Goal: Information Seeking & Learning: Learn about a topic

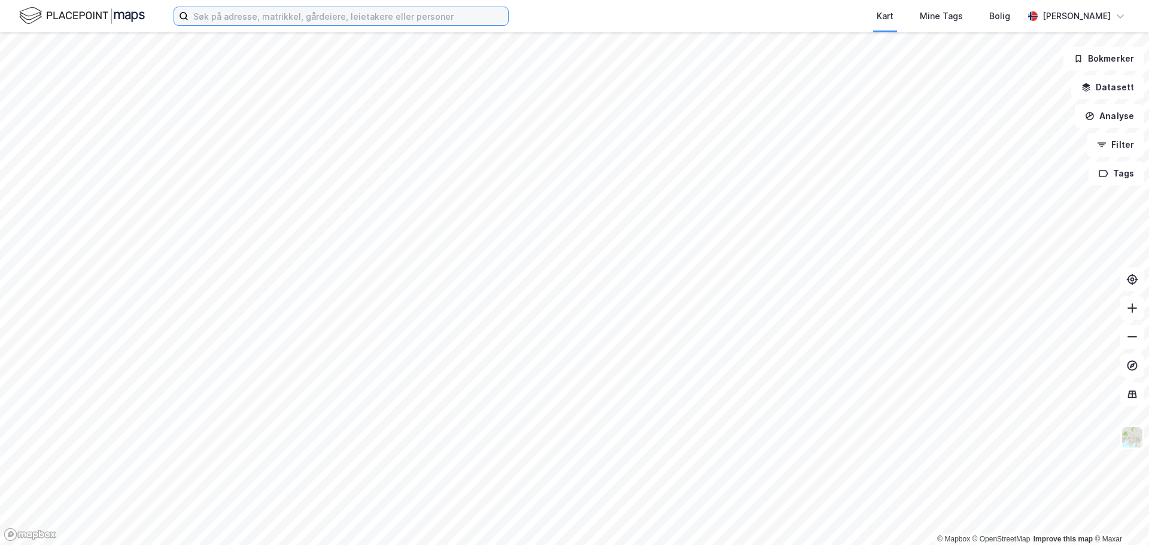
click at [402, 11] on input at bounding box center [349, 16] width 320 height 18
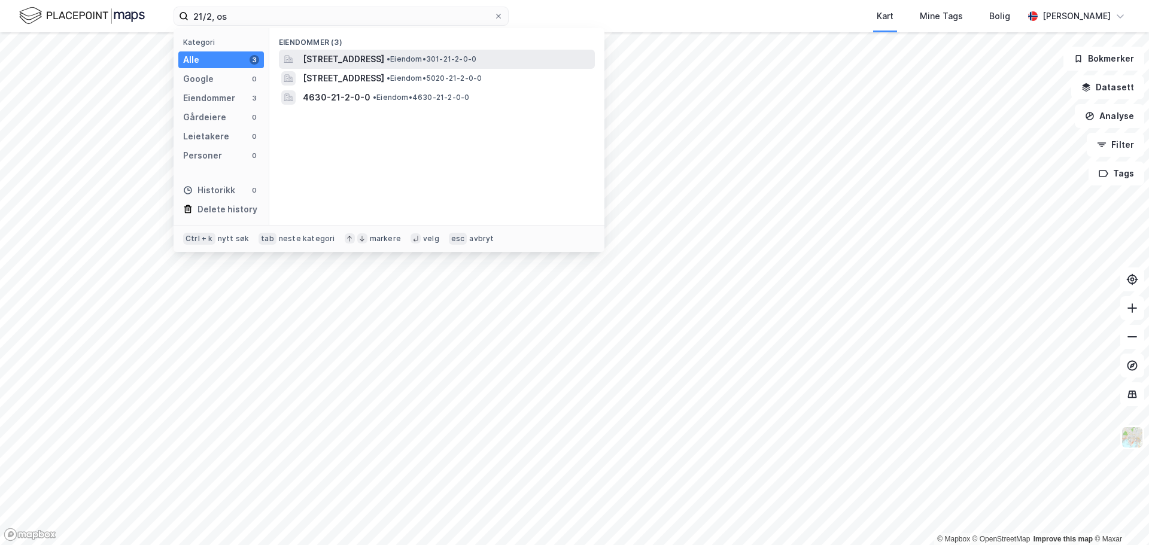
click at [382, 52] on span "Elveliveien 4, 0758, OSLO, OSLO" at bounding box center [343, 59] width 81 height 14
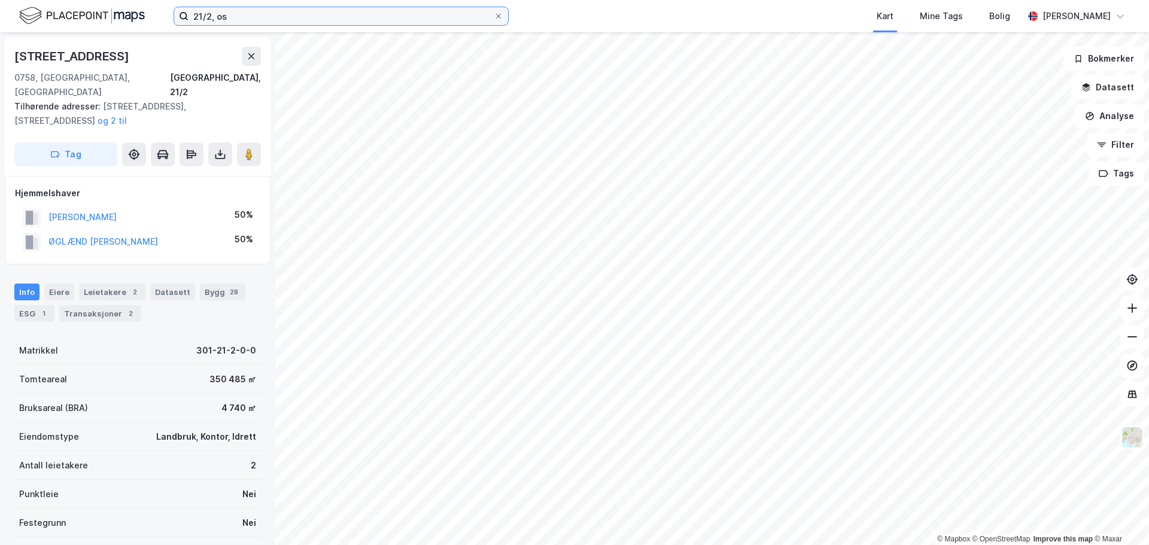
click at [227, 19] on input "21/2, os" at bounding box center [341, 16] width 305 height 18
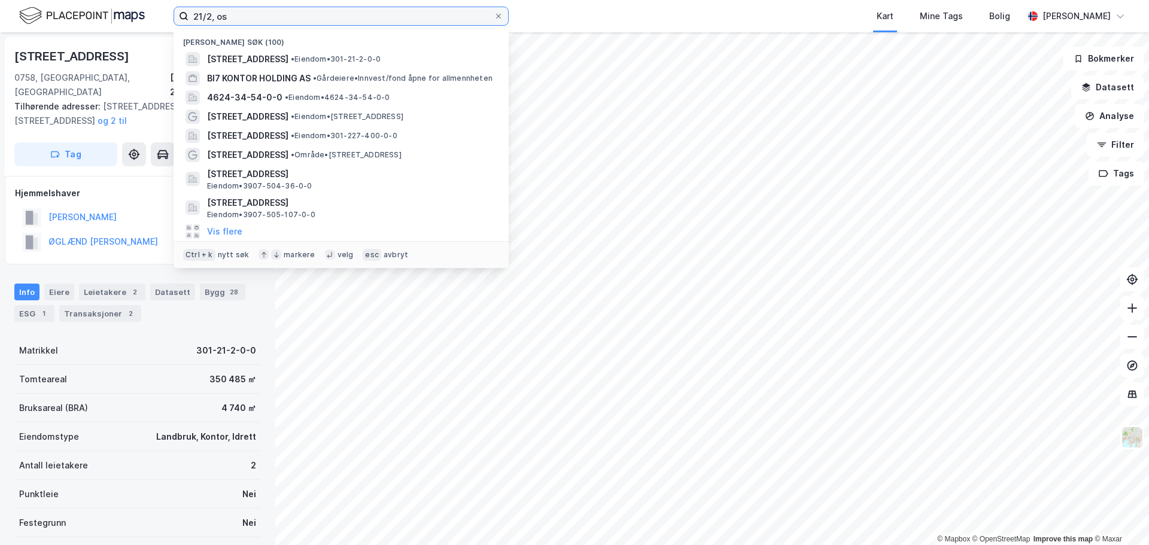
click at [210, 17] on input "21/2, os" at bounding box center [341, 16] width 305 height 18
click at [211, 17] on input "21/2, os" at bounding box center [341, 16] width 305 height 18
drag, startPoint x: 211, startPoint y: 16, endPoint x: 163, endPoint y: 15, distance: 48.5
click at [163, 15] on div "21/2, os Nylige søk (100) Elveliveien 4, 0758, OSLO, OSLO • Eiendom • 301-21-2-…" at bounding box center [574, 16] width 1149 height 32
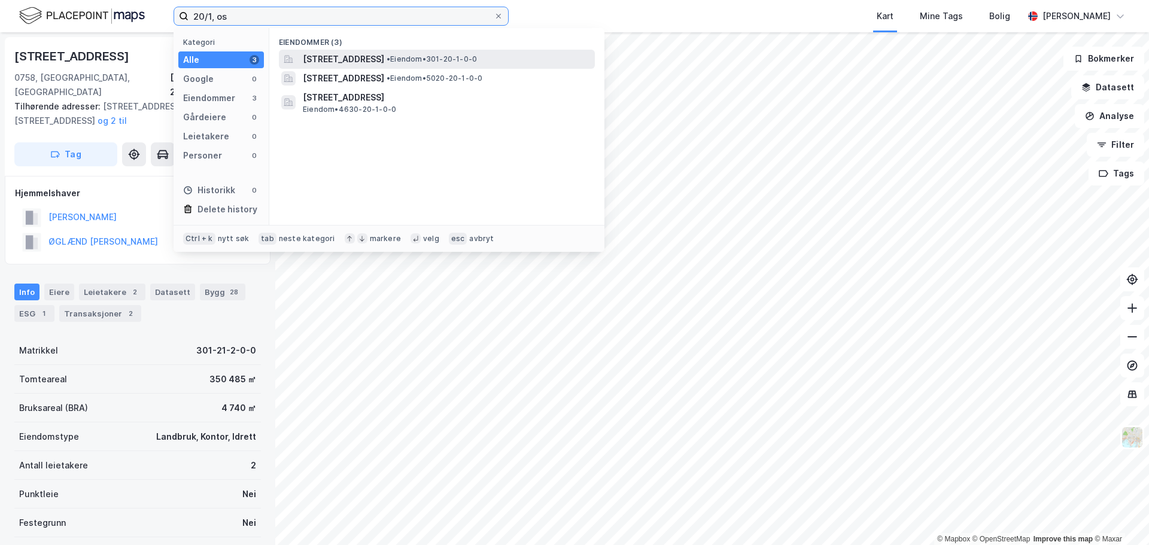
type input "20/1, os"
click at [397, 50] on div "Bergendalsveien 55, 0758, OSLO, OSLO • Eiendom • 301-20-1-0-0" at bounding box center [437, 59] width 316 height 19
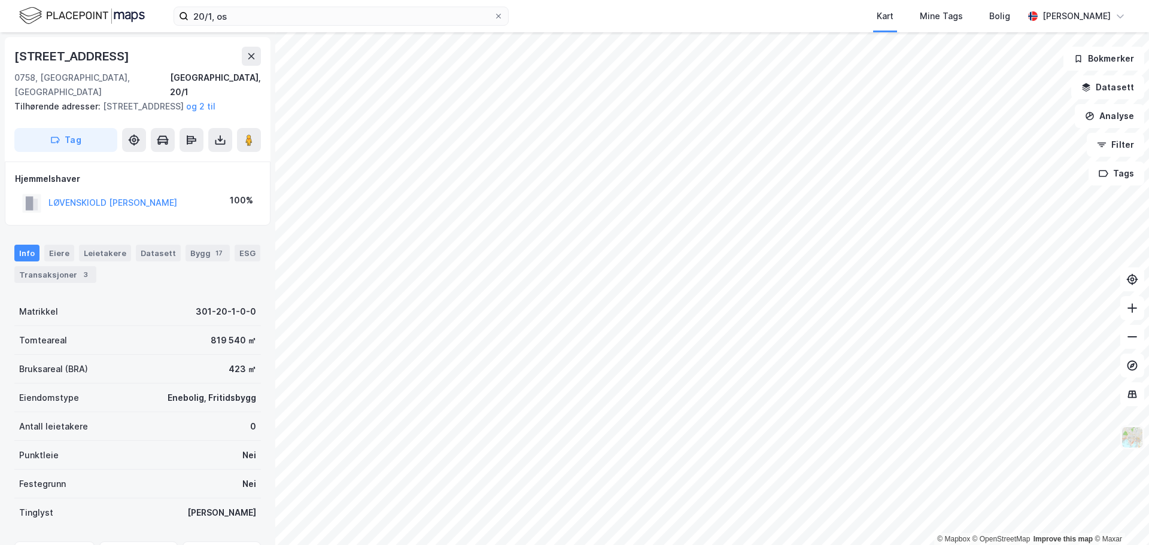
click at [1137, 441] on img at bounding box center [1132, 437] width 23 height 23
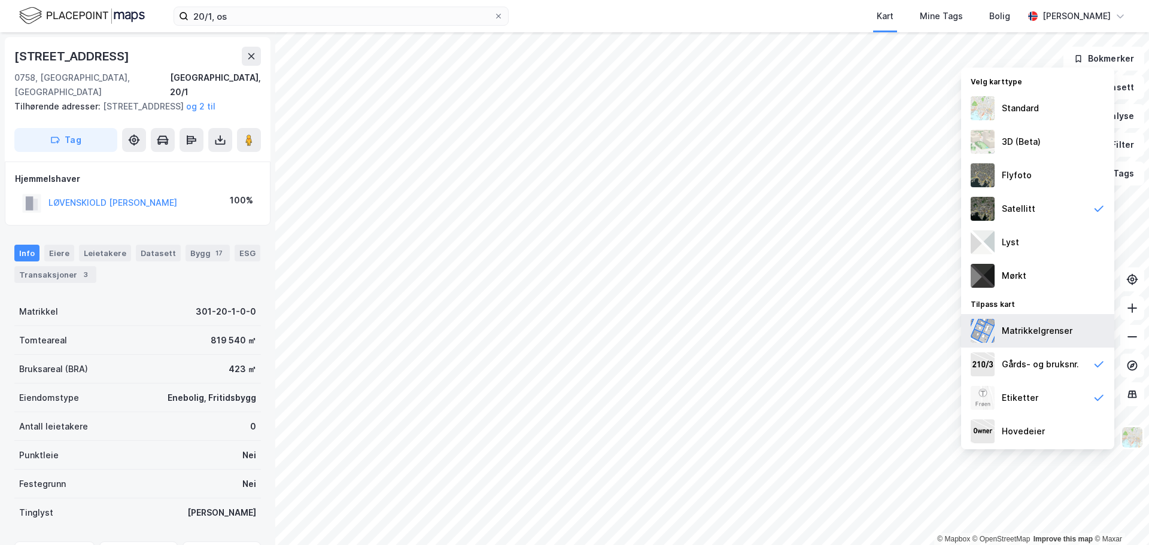
click at [1038, 336] on div "Matrikkelgrenser" at bounding box center [1037, 331] width 71 height 14
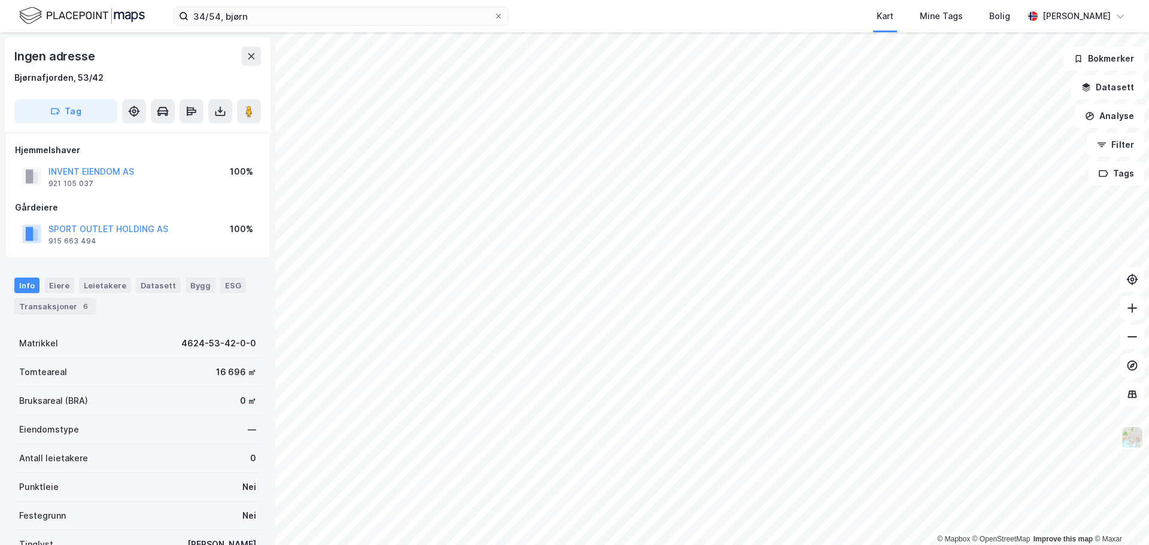
scroll to position [1, 0]
